Goal: Task Accomplishment & Management: Complete application form

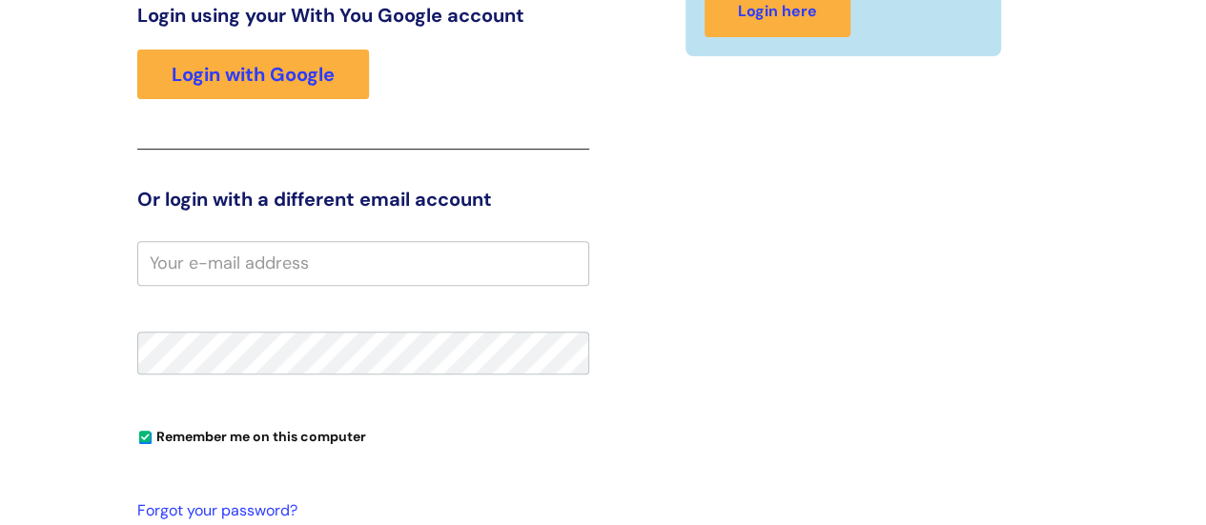
scroll to position [291, 0]
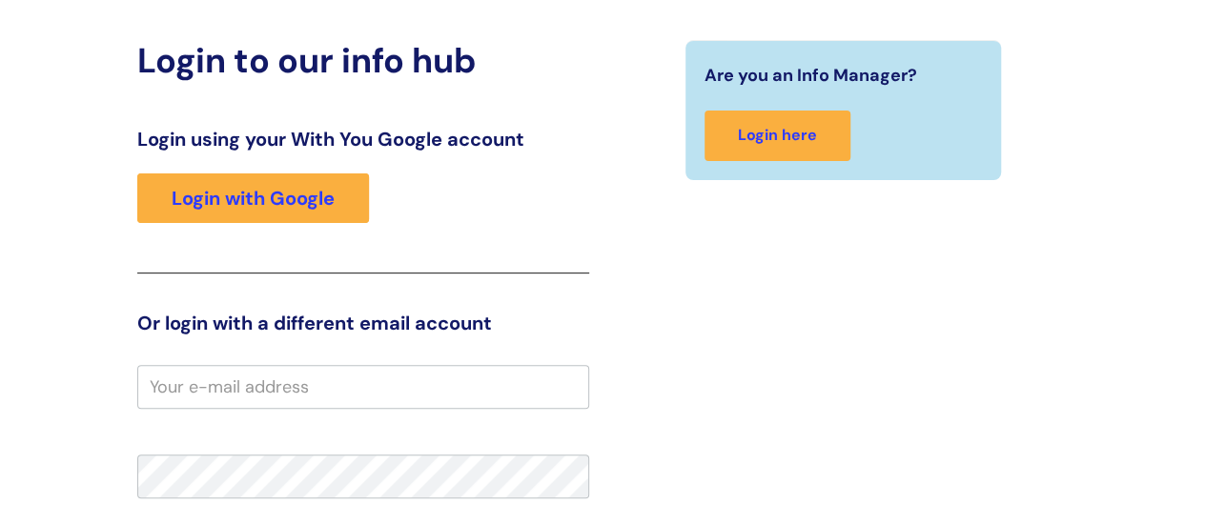
scroll to position [51, 0]
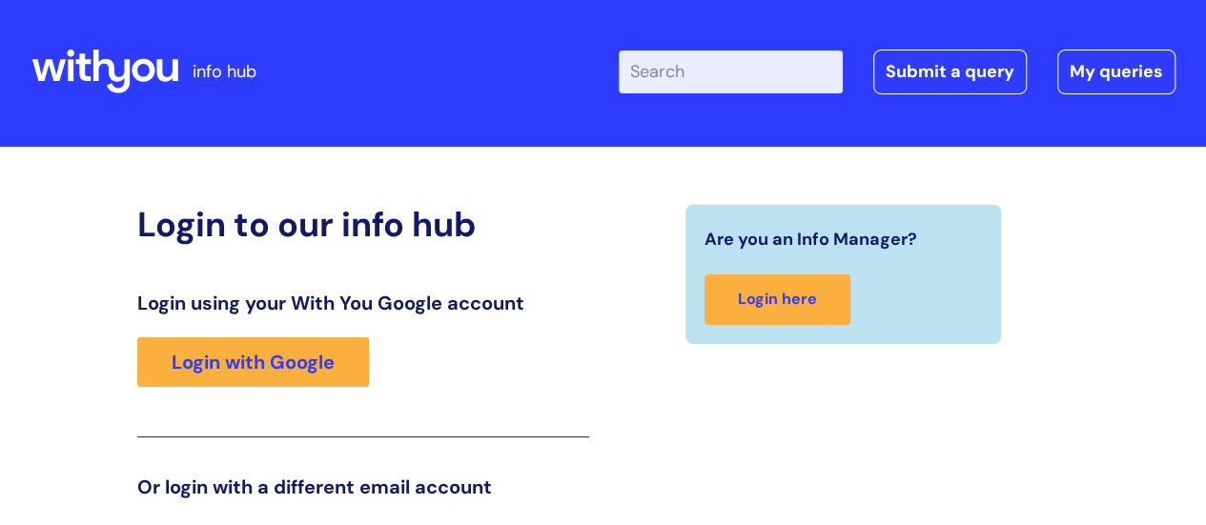
click at [204, 386] on div "Login using your With You Google account Login with Google" at bounding box center [363, 365] width 452 height 146
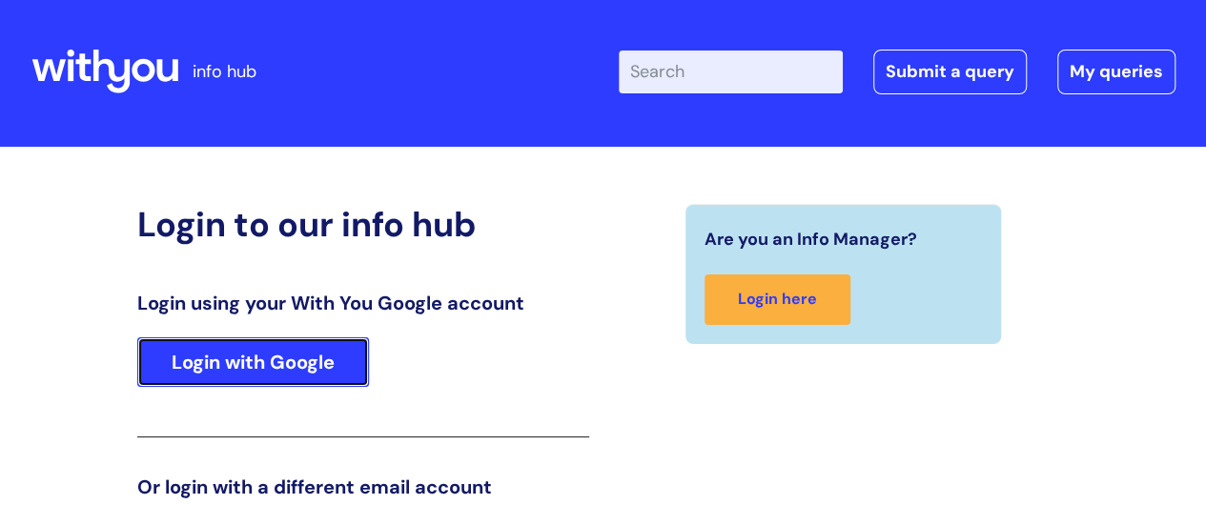
click at [212, 374] on link "Login with Google" at bounding box center [253, 362] width 232 height 50
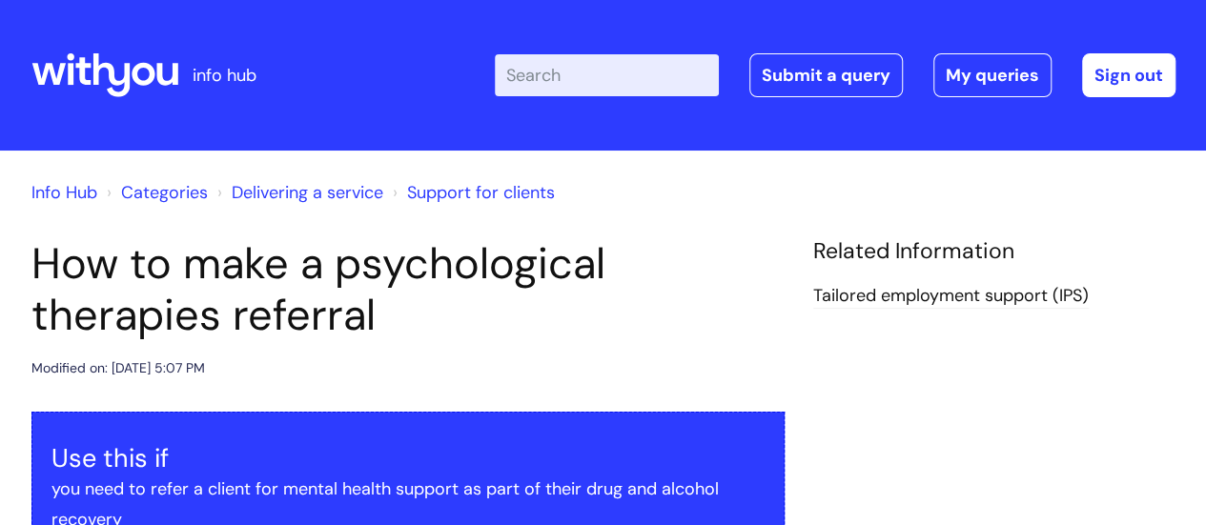
drag, startPoint x: 1215, startPoint y: 2, endPoint x: 578, endPoint y: 338, distance: 720.0
click at [579, 338] on h1 "How to make a psychological therapies referral" at bounding box center [407, 289] width 753 height 103
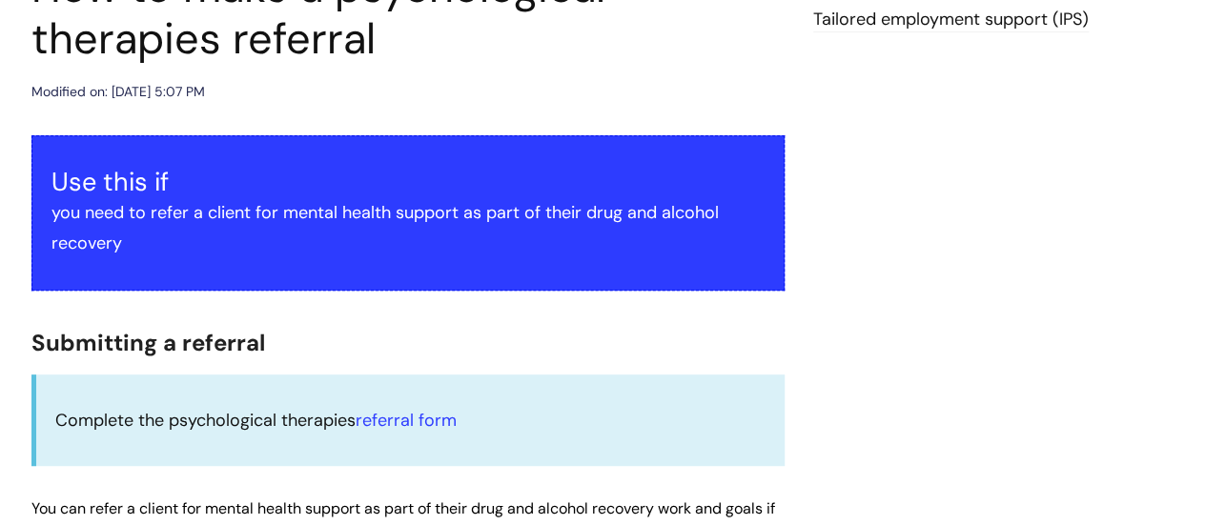
scroll to position [381, 0]
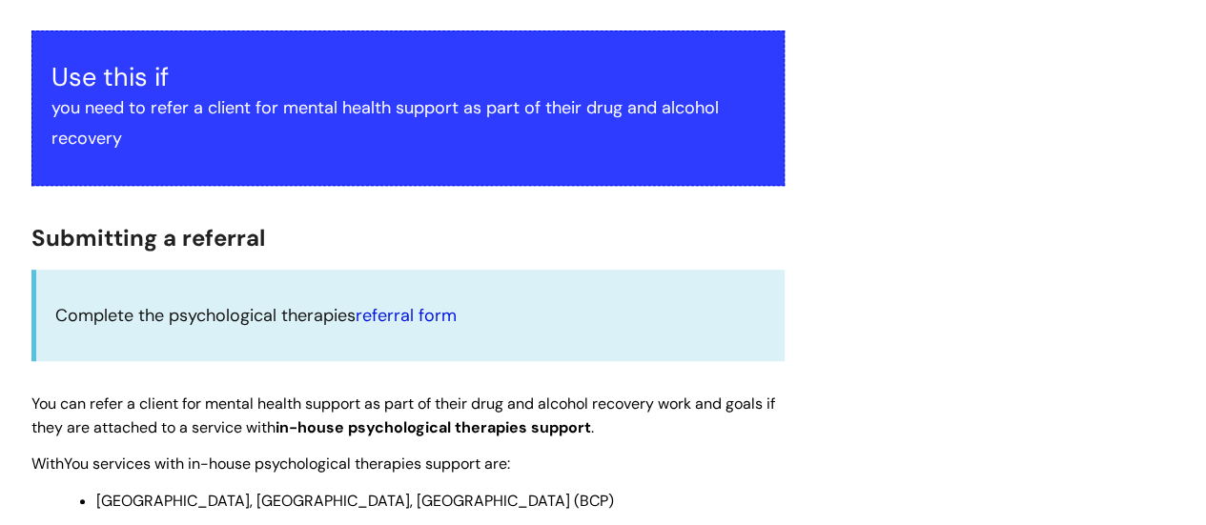
click at [416, 312] on link "referral form" at bounding box center [405, 315] width 101 height 23
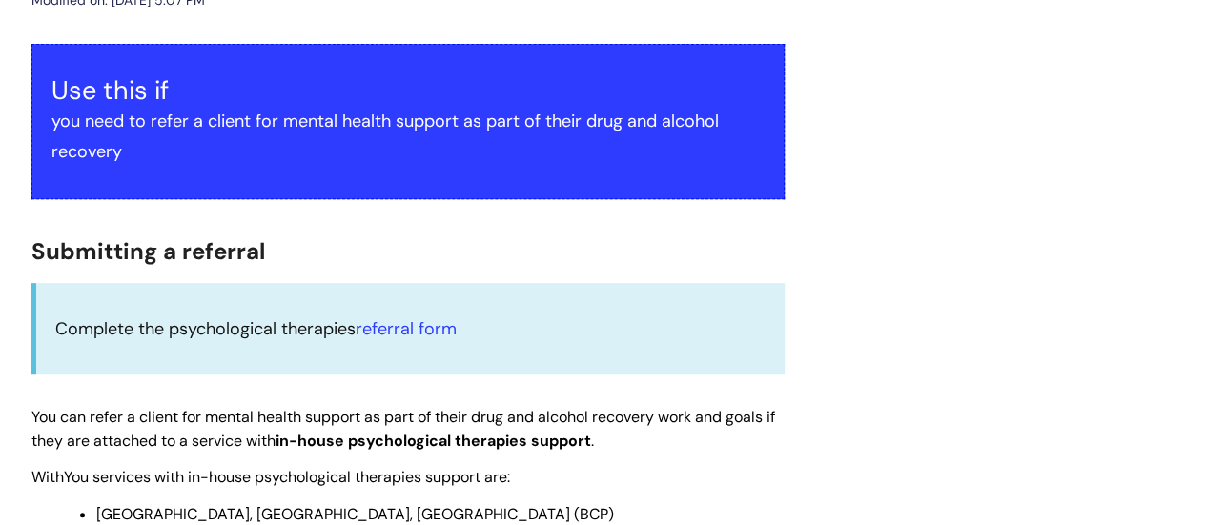
scroll to position [381, 0]
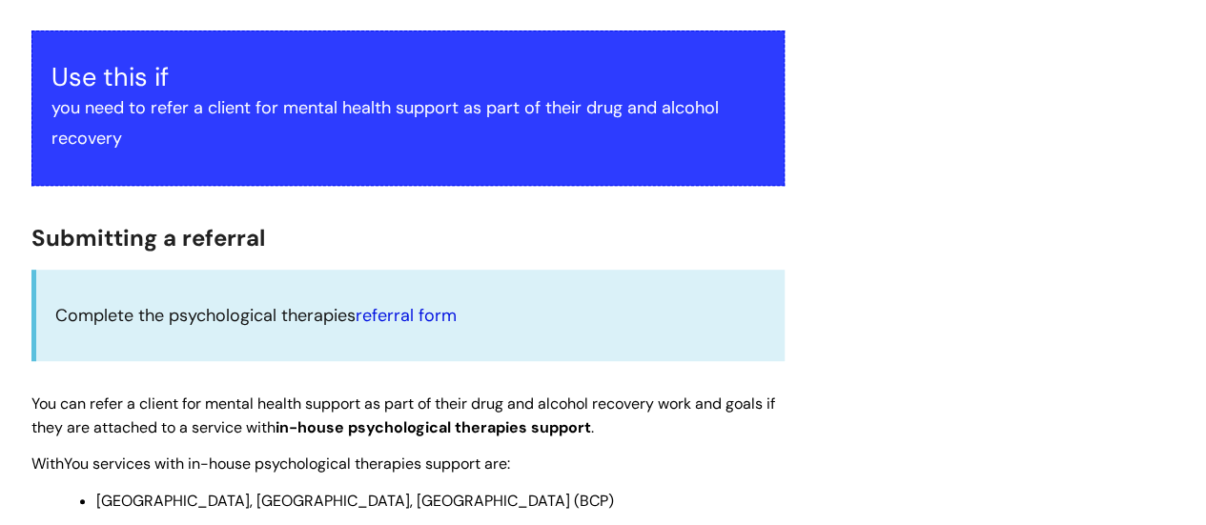
click at [415, 314] on link "referral form" at bounding box center [405, 315] width 101 height 23
